Goal: Task Accomplishment & Management: Manage account settings

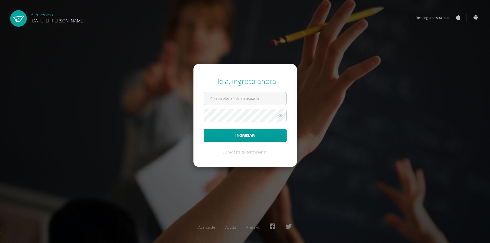
type input "[EMAIL_ADDRESS][DOMAIN_NAME]"
click at [215, 136] on button "Ingresar" at bounding box center [245, 135] width 83 height 13
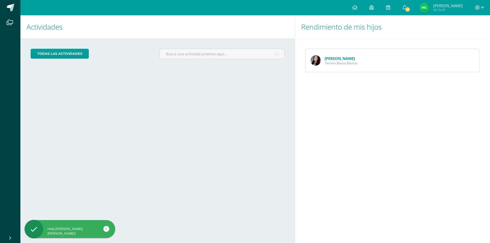
click at [454, 7] on span "Marilyn" at bounding box center [447, 5] width 29 height 5
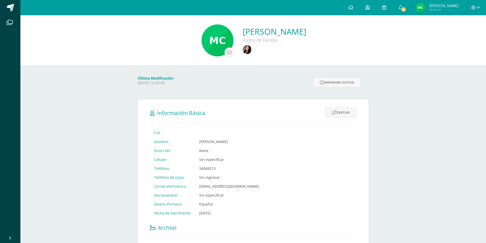
click at [407, 7] on span "14" at bounding box center [404, 10] width 6 height 6
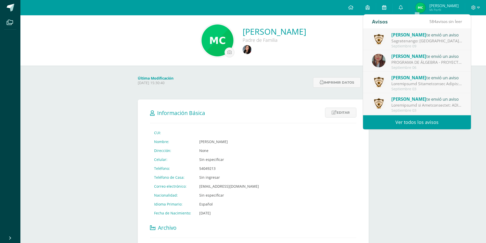
click at [386, 5] on icon at bounding box center [384, 7] width 4 height 5
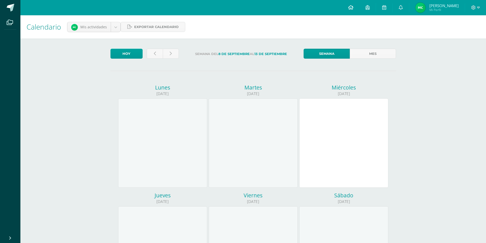
click at [360, 7] on link at bounding box center [350, 7] width 17 height 15
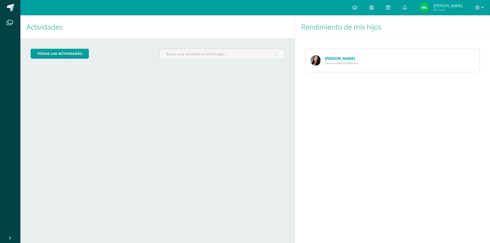
click at [457, 6] on span "[PERSON_NAME]" at bounding box center [447, 5] width 29 height 5
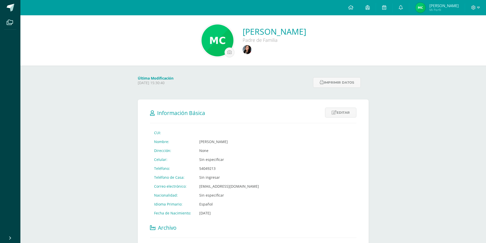
click at [426, 9] on img at bounding box center [421, 8] width 10 height 10
click at [480, 8] on div at bounding box center [475, 7] width 21 height 15
click at [475, 8] on icon at bounding box center [473, 7] width 5 height 5
click at [465, 28] on span "Configuración" at bounding box center [463, 27] width 24 height 5
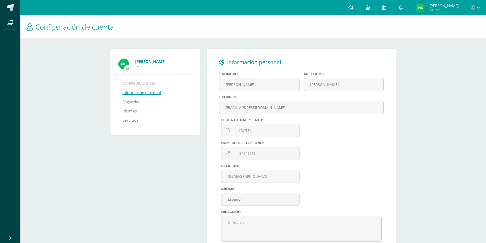
click at [354, 9] on icon at bounding box center [350, 7] width 5 height 5
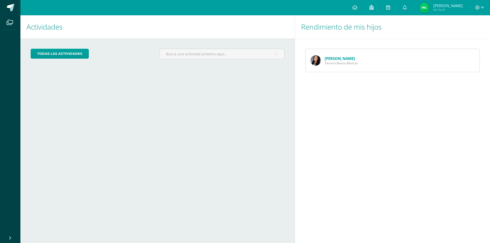
click at [374, 9] on icon at bounding box center [372, 7] width 4 height 5
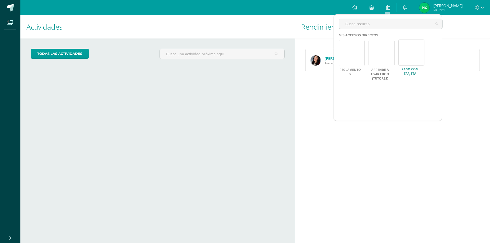
click at [405, 65] on link at bounding box center [411, 53] width 26 height 26
